Goal: Check status

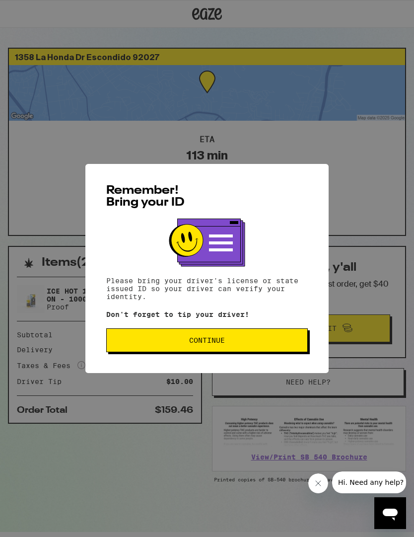
click at [202, 351] on button "Continue" at bounding box center [206, 340] width 201 height 24
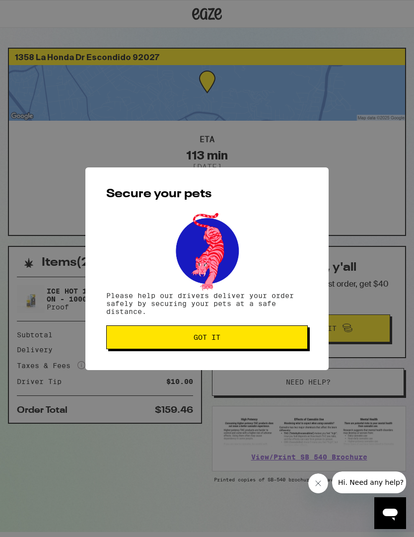
click at [221, 347] on button "Got it" at bounding box center [206, 337] width 201 height 24
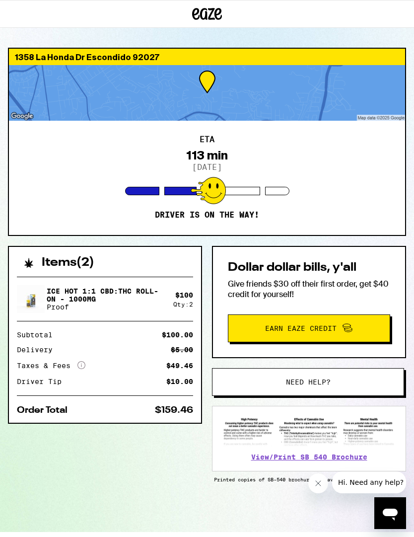
click at [209, 192] on div at bounding box center [208, 190] width 35 height 27
click at [232, 218] on p "Driver is on the way!" at bounding box center [207, 215] width 104 height 10
click at [279, 509] on div "Items ( 2 ) Ice Hot 1:1 CBD:THC Roll-On - 1000mg Proof $ 100 Qty: 2 Subtotal $1…" at bounding box center [207, 389] width 398 height 286
click at [249, 513] on div "Items ( 2 ) Ice Hot 1:1 CBD:THC Roll-On - 1000mg Proof $ 100 Qty: 2 Subtotal $1…" at bounding box center [207, 389] width 398 height 286
